Goal: Find specific page/section: Find specific page/section

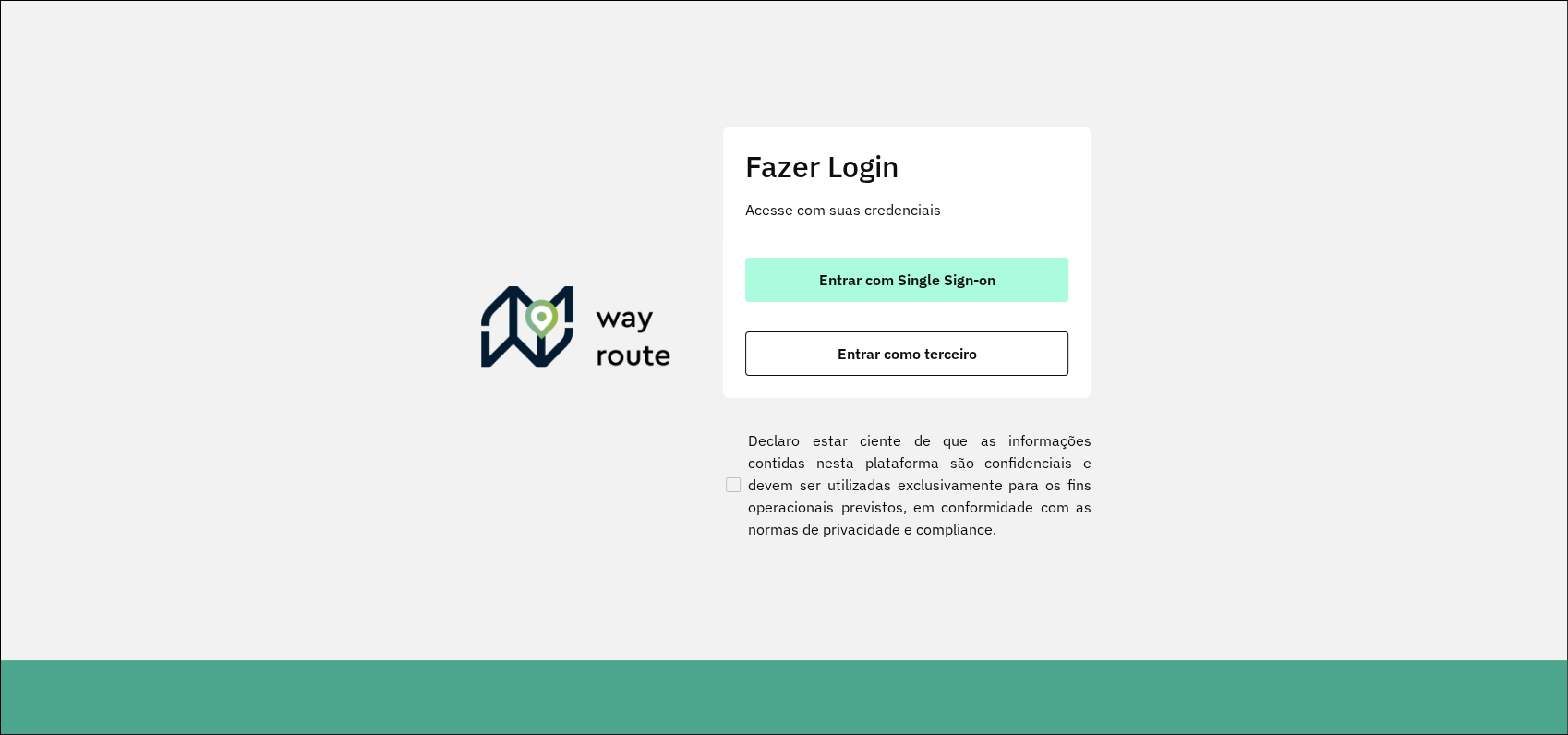
click at [952, 276] on span "Entrar com Single Sign-on" at bounding box center [907, 280] width 176 height 14
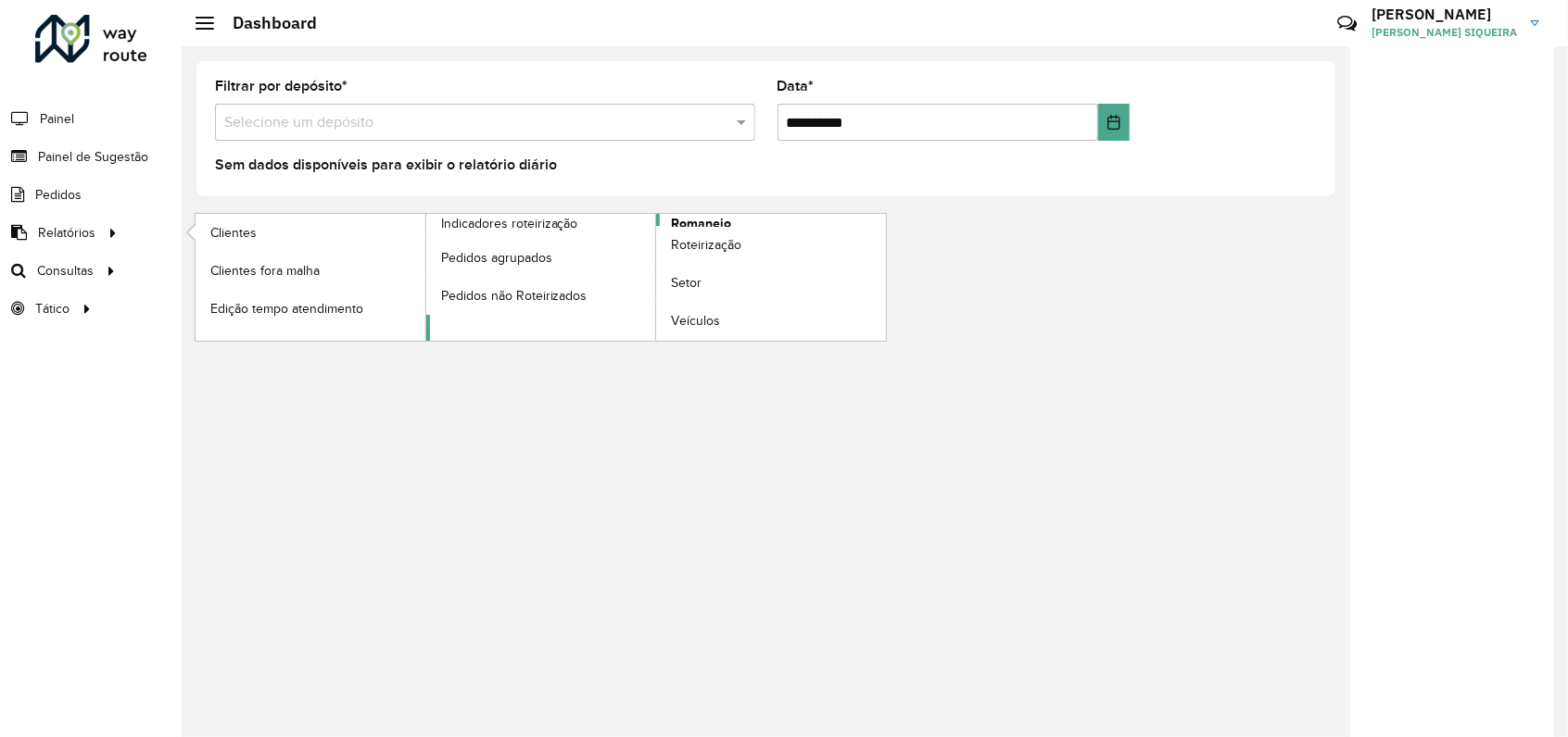
click at [722, 222] on span "Romaneio" at bounding box center [700, 223] width 60 height 19
